Goal: Task Accomplishment & Management: Manage account settings

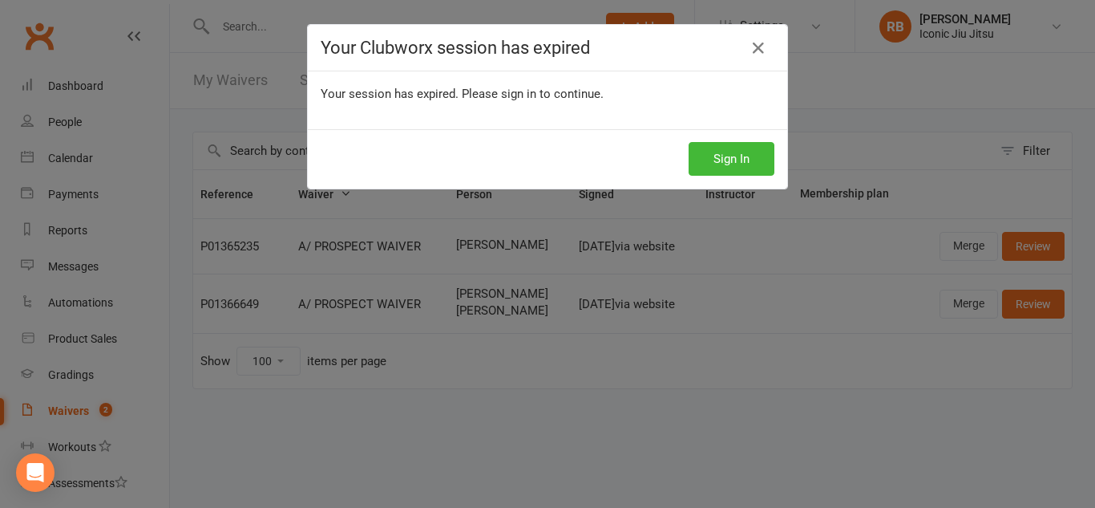
select select "100"
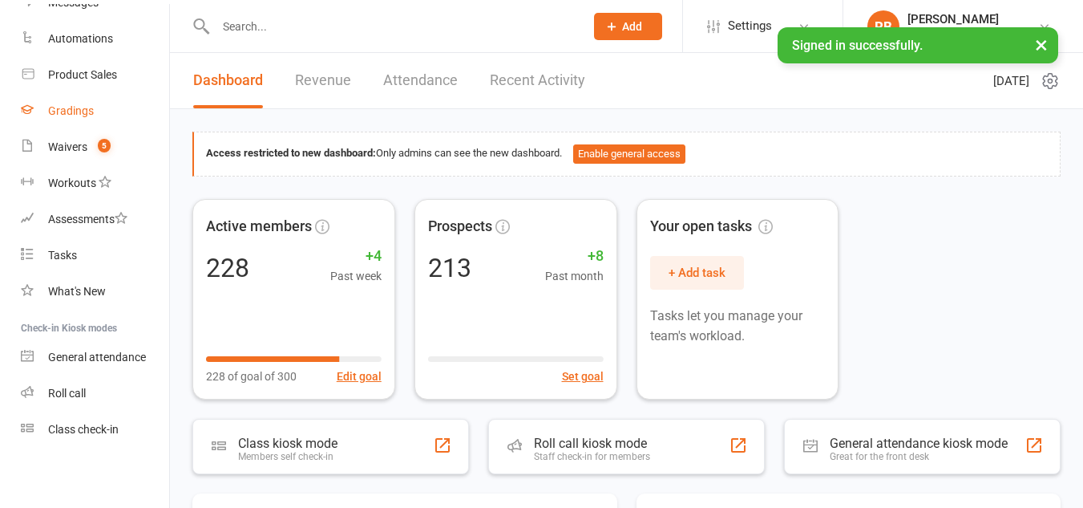
scroll to position [103, 0]
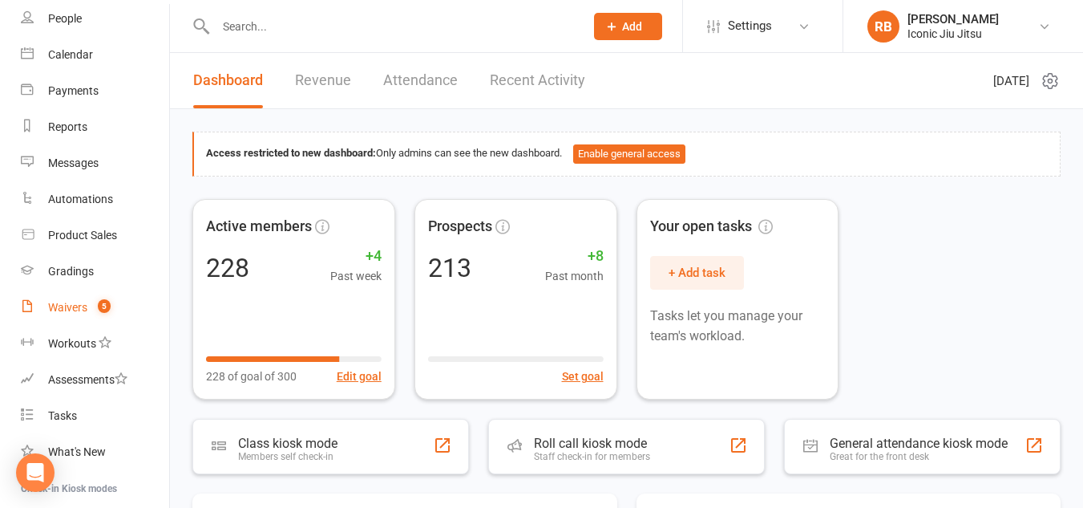
click at [80, 310] on div "Waivers" at bounding box center [67, 307] width 39 height 13
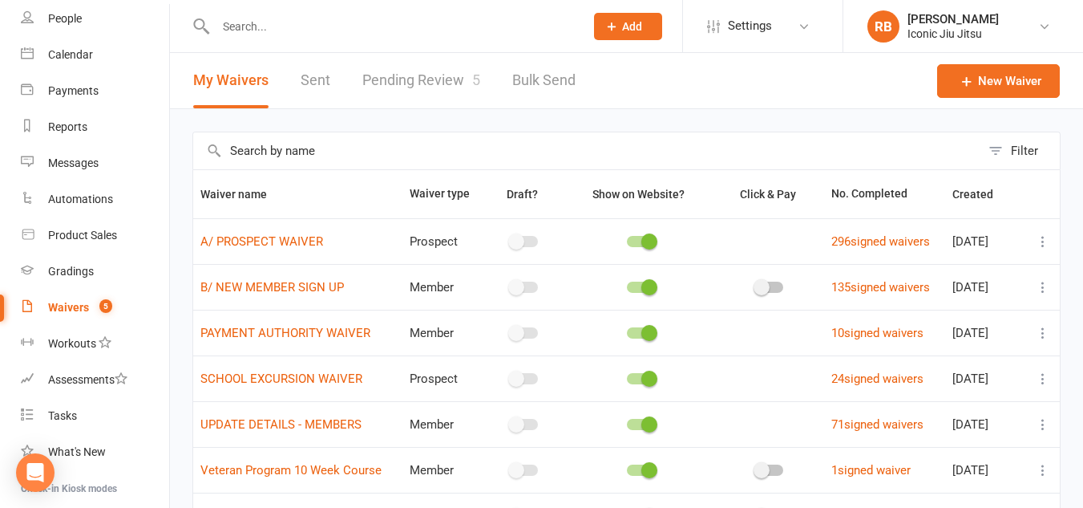
click at [444, 77] on link "Pending Review 5" at bounding box center [421, 80] width 118 height 55
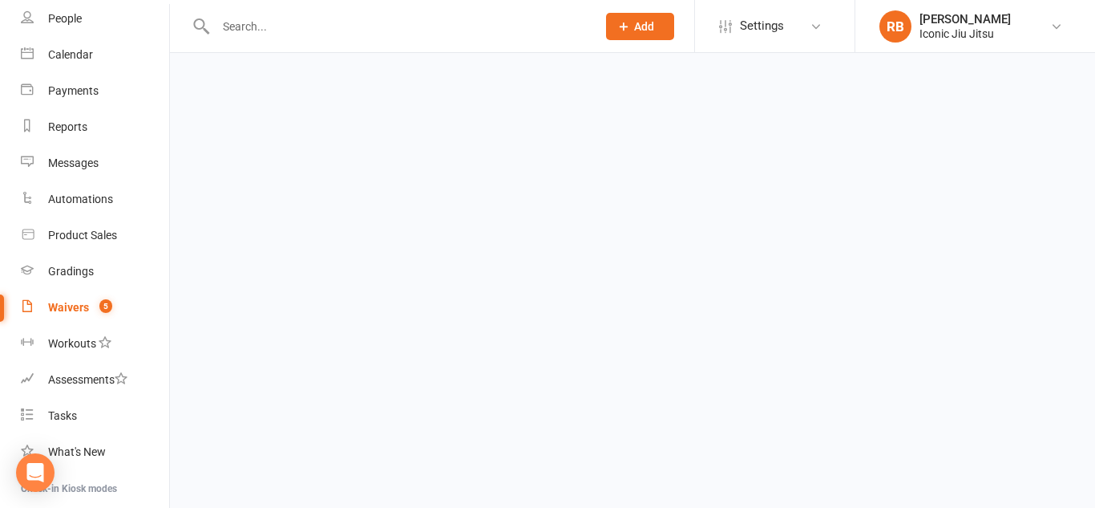
select select "100"
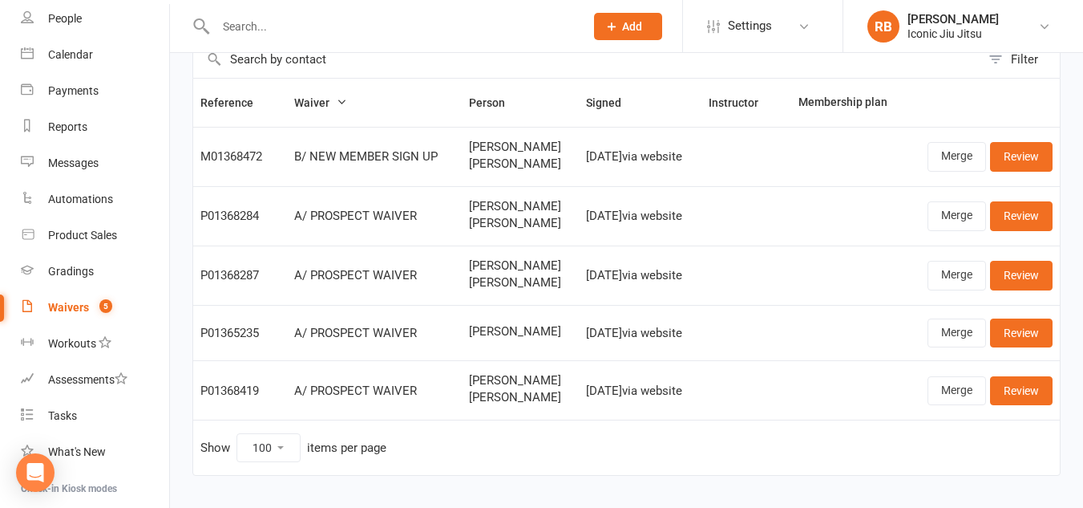
scroll to position [128, 0]
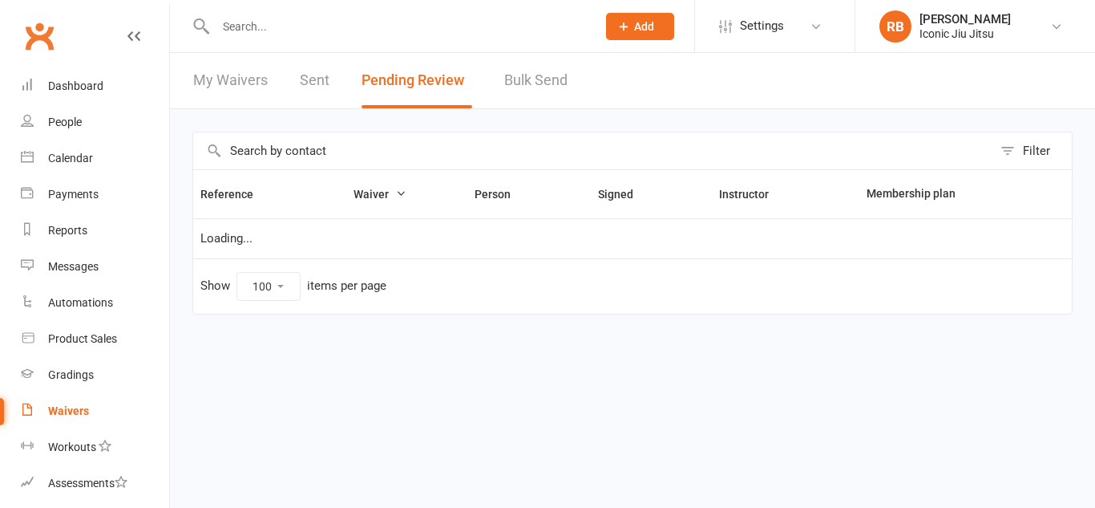
select select "100"
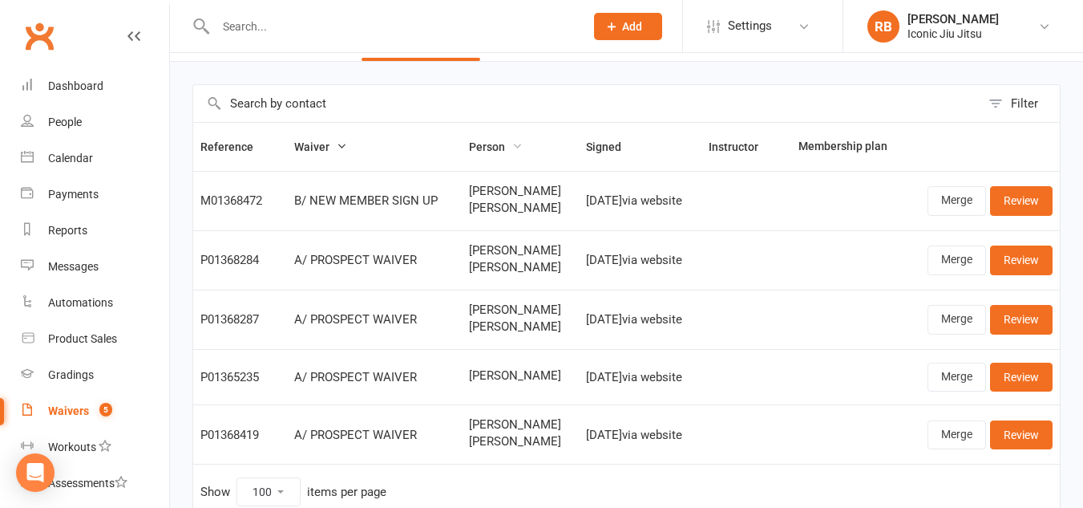
scroll to position [128, 0]
